Goal: Information Seeking & Learning: Find specific page/section

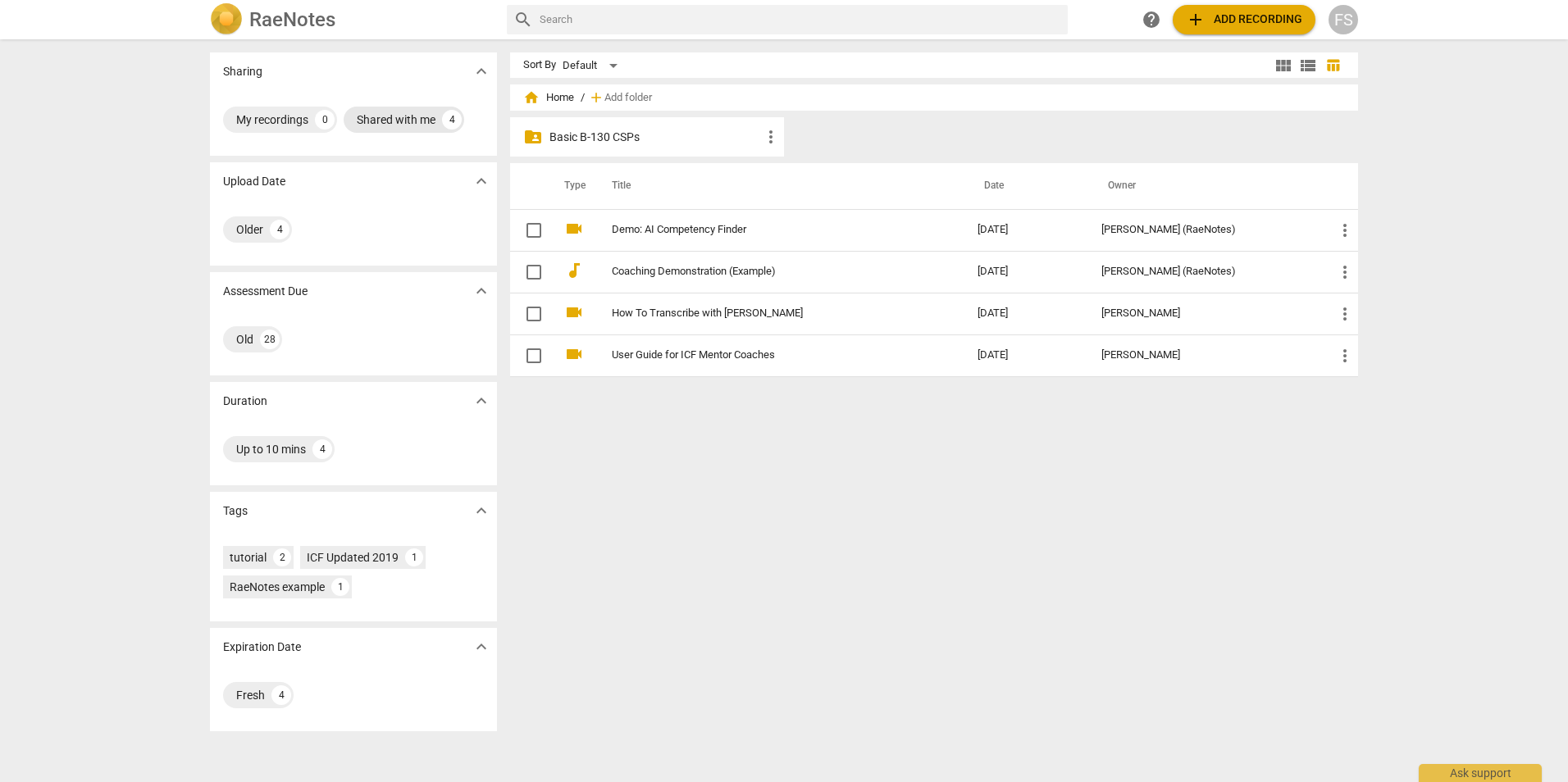
click at [428, 122] on div "Shared with me" at bounding box center [396, 119] width 79 height 16
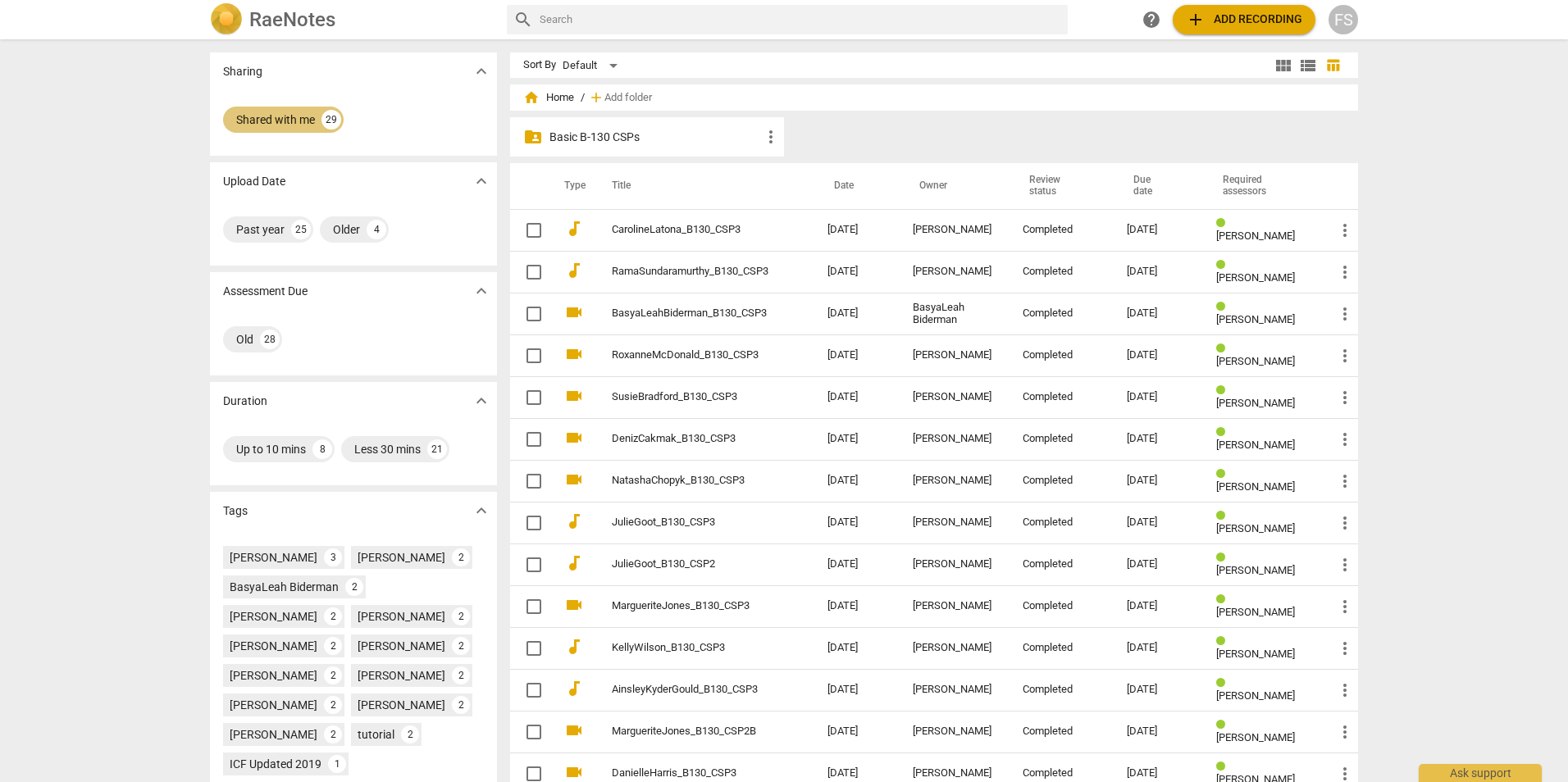
click at [285, 123] on div "Shared with me" at bounding box center [276, 119] width 79 height 16
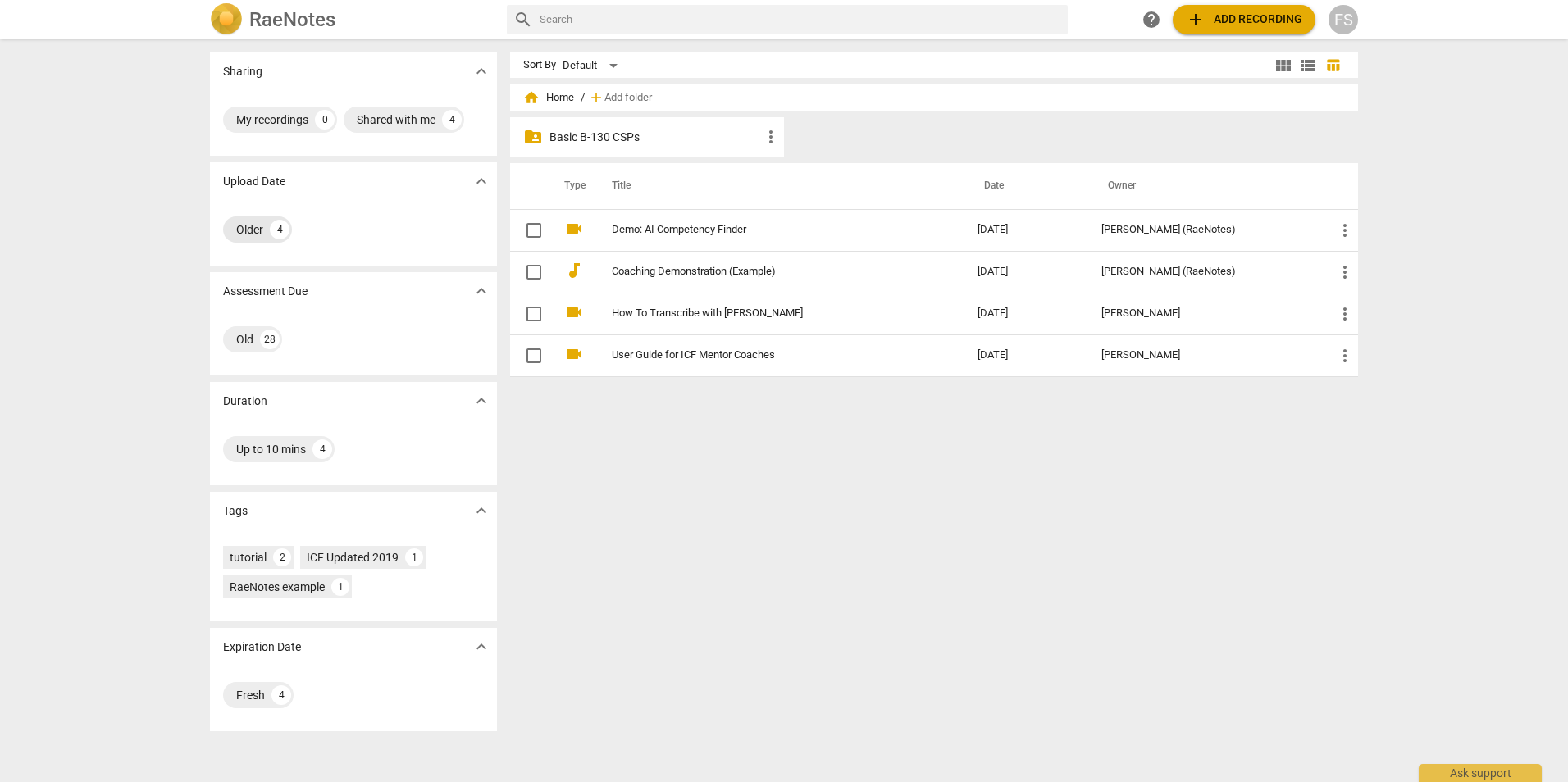
click at [240, 221] on div "Older" at bounding box center [250, 229] width 27 height 16
click at [255, 336] on div "Old 28" at bounding box center [252, 339] width 59 height 27
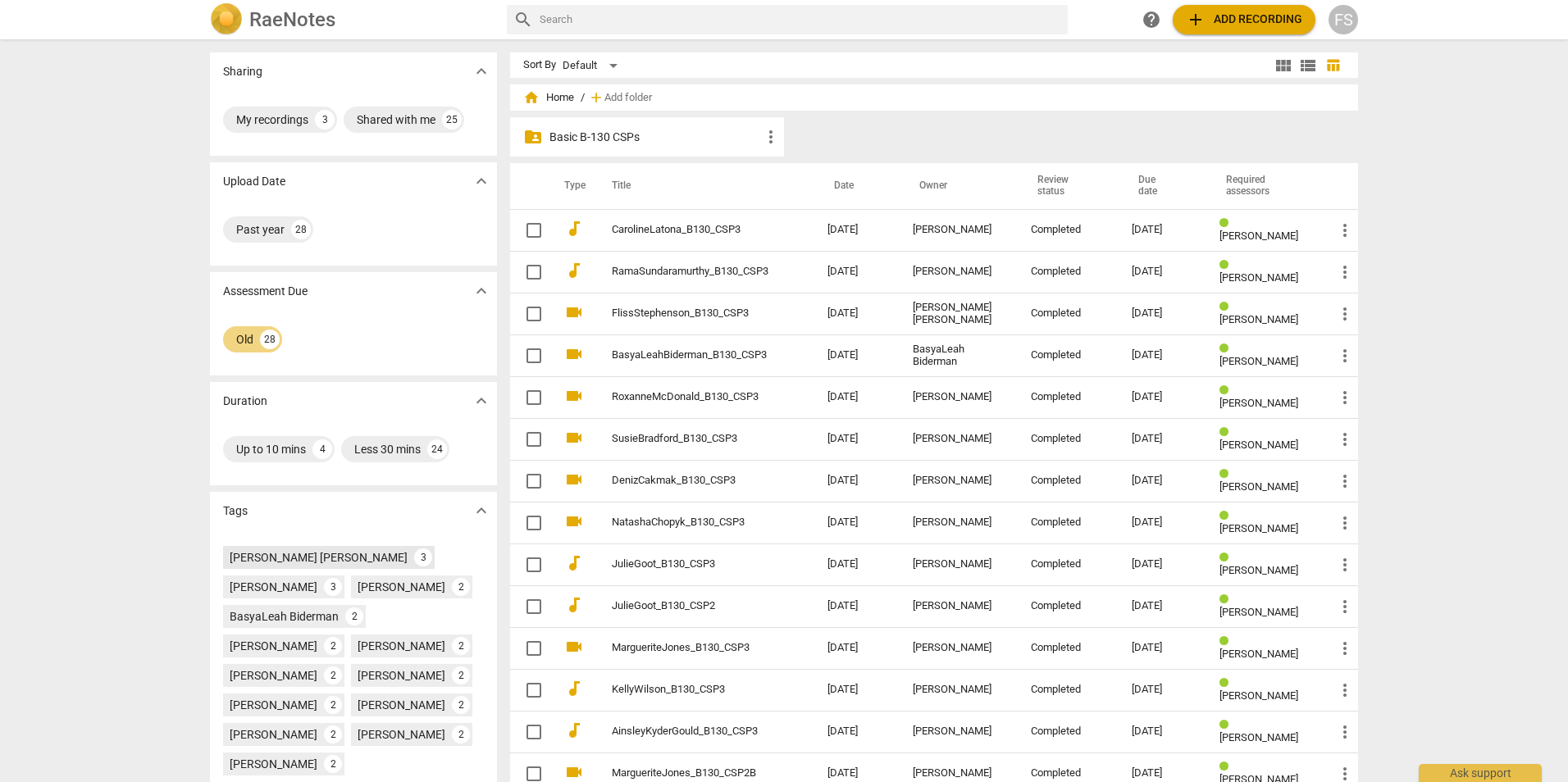
click at [312, 548] on div "[PERSON_NAME] [PERSON_NAME] 3" at bounding box center [329, 557] width 211 height 23
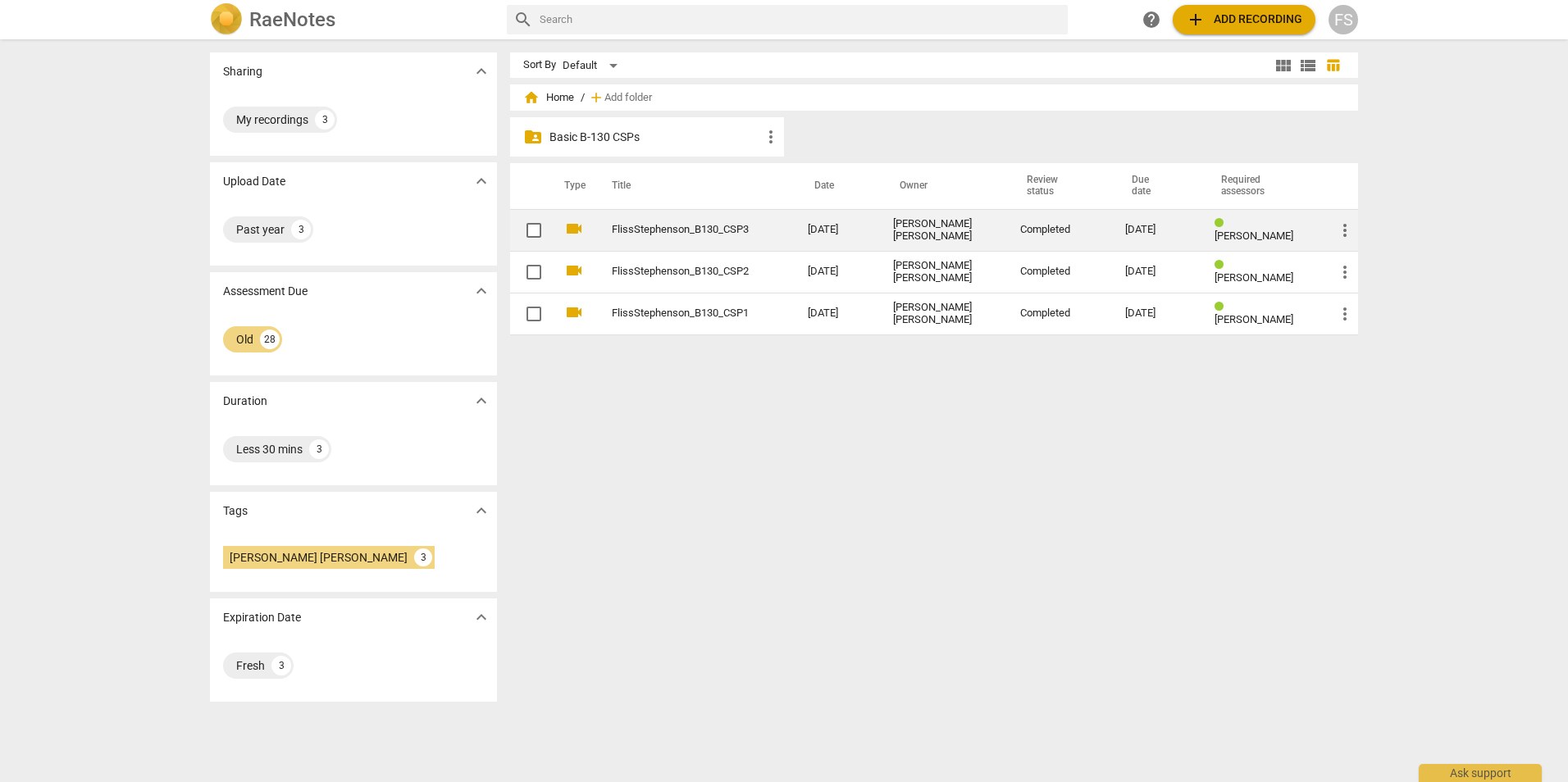
click at [666, 239] on td "FlissStephenson_B130_CSP3" at bounding box center [693, 229] width 203 height 42
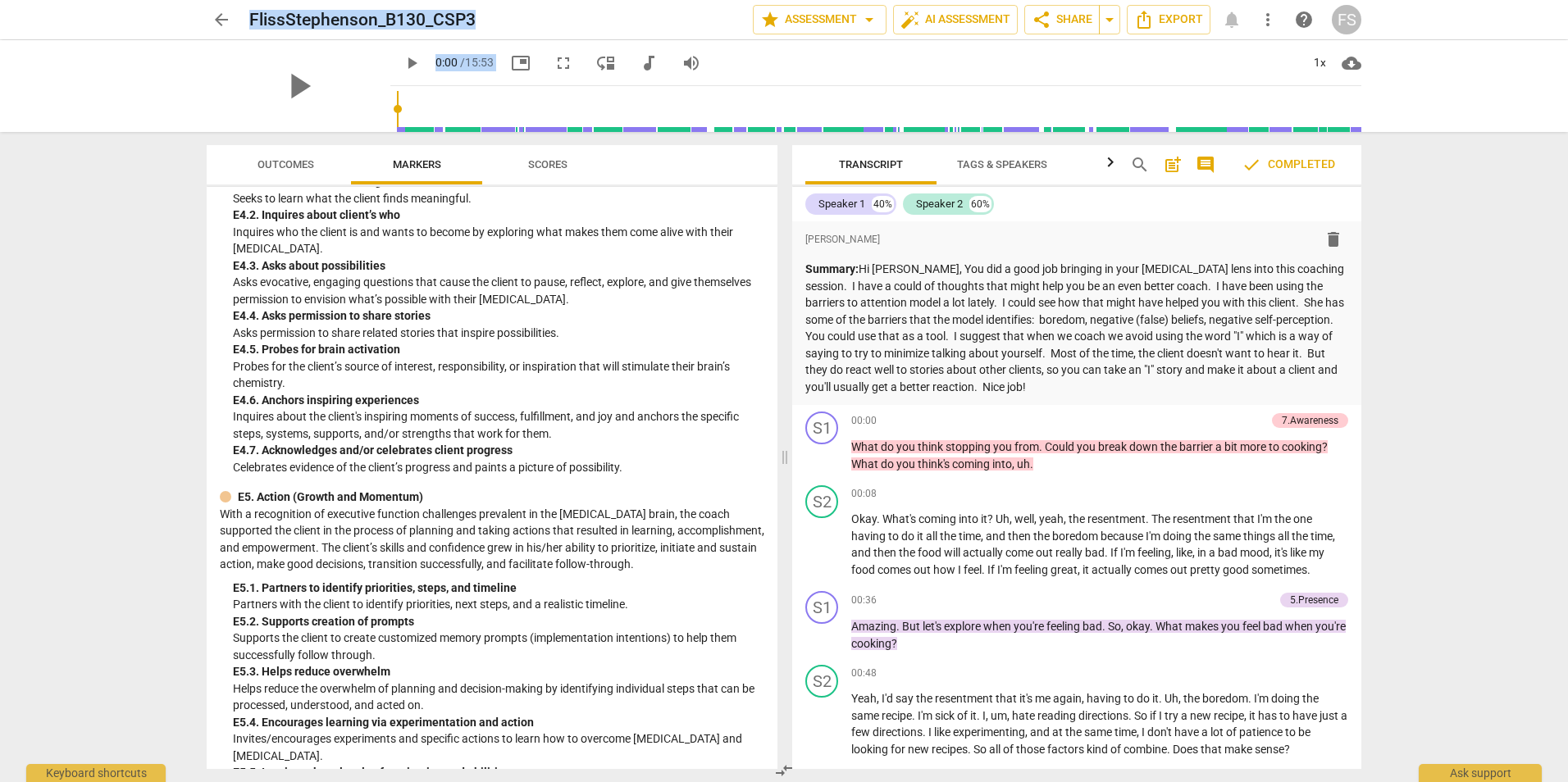
scroll to position [4143, 0]
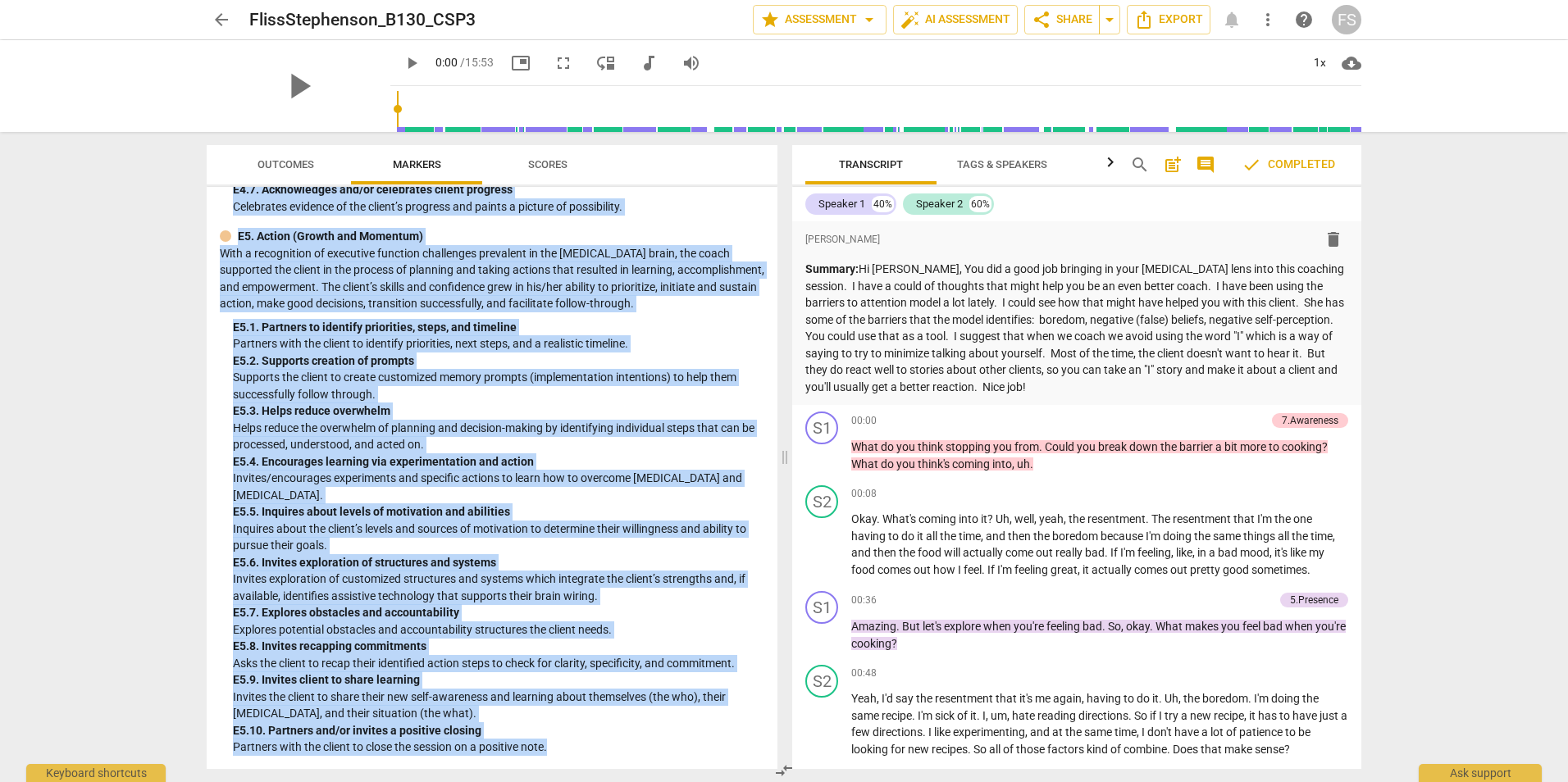
drag, startPoint x: 220, startPoint y: 207, endPoint x: 573, endPoint y: 773, distance: 667.1
click at [573, 773] on div "Outcomes Markers Scores ADDCA Combined Markers lock 1. Demonstrates Ethical Pra…" at bounding box center [488, 457] width 590 height 650
copy div "ADDCA Combined Markers lock 1. Demonstrates Ethical Practice Understands and co…"
